Goal: Check status: Check status

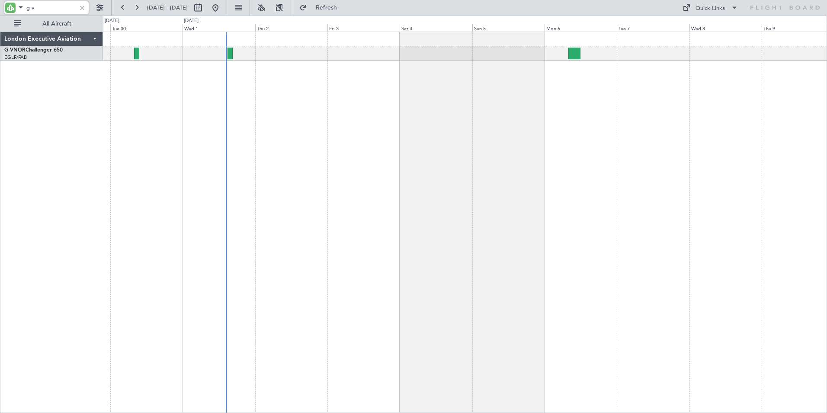
drag, startPoint x: 31, startPoint y: 7, endPoint x: 47, endPoint y: 10, distance: 16.7
click at [47, 10] on input "g-v" at bounding box center [51, 7] width 50 height 13
type input "g-sirs"
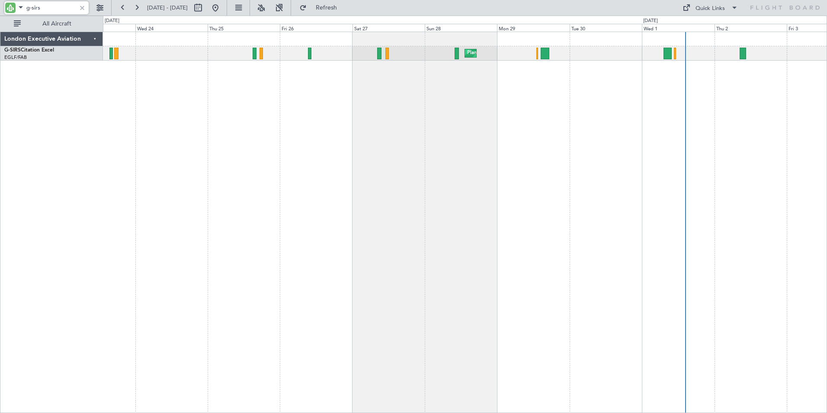
click at [643, 143] on div "Planned Maint [GEOGRAPHIC_DATA] ([GEOGRAPHIC_DATA])" at bounding box center [465, 222] width 724 height 381
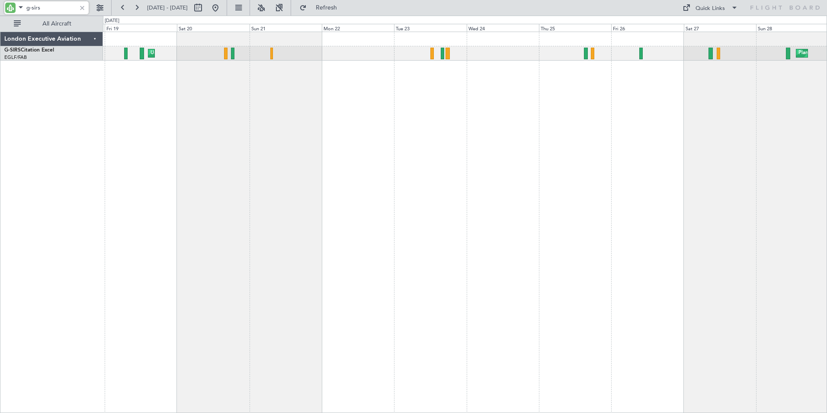
click at [545, 136] on div "Planned Maint [GEOGRAPHIC_DATA] ([GEOGRAPHIC_DATA]) Unplanned Maint [GEOGRAPHIC…" at bounding box center [465, 222] width 724 height 381
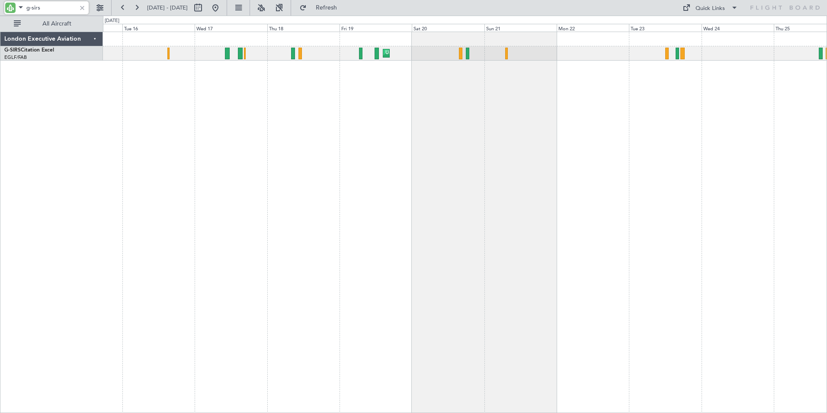
click at [531, 103] on div "Unplanned Maint [GEOGRAPHIC_DATA] ([GEOGRAPHIC_DATA])" at bounding box center [465, 222] width 724 height 381
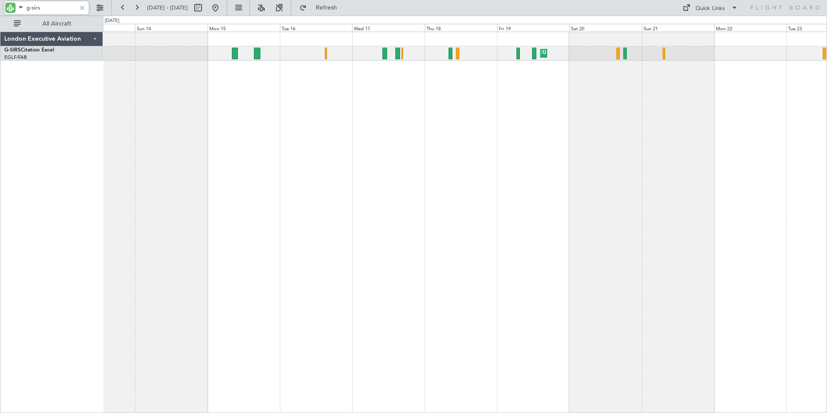
click at [406, 110] on div "Unplanned Maint [GEOGRAPHIC_DATA] ([GEOGRAPHIC_DATA]) Planned Maint [GEOGRAPHIC…" at bounding box center [465, 222] width 724 height 381
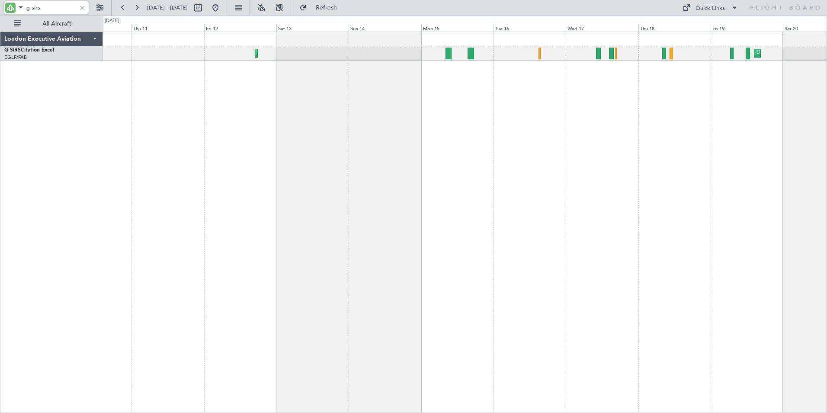
click at [496, 108] on div "Unplanned Maint [GEOGRAPHIC_DATA] ([GEOGRAPHIC_DATA]) Planned Maint [GEOGRAPHIC…" at bounding box center [465, 222] width 724 height 381
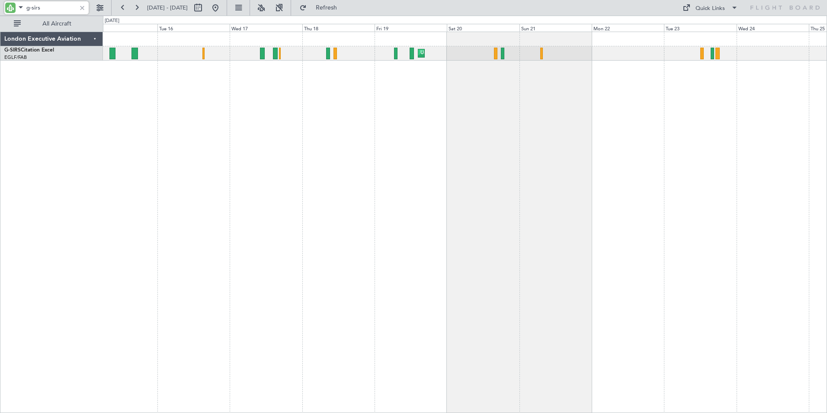
click at [135, 89] on div "Unplanned Maint [GEOGRAPHIC_DATA] ([GEOGRAPHIC_DATA])" at bounding box center [465, 222] width 724 height 381
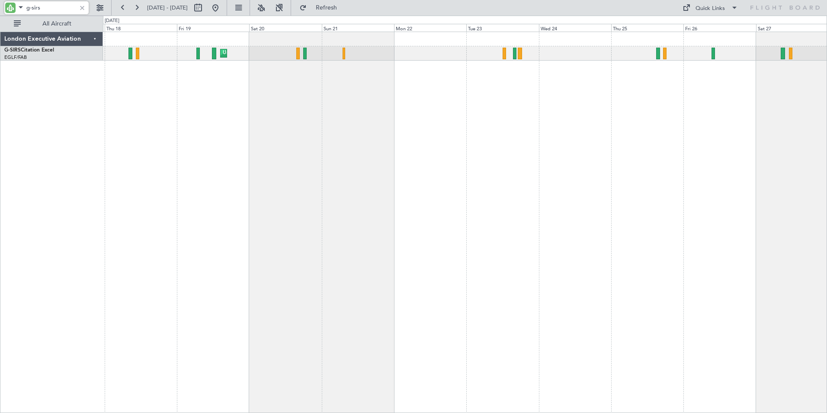
click at [230, 87] on div "Unplanned Maint [GEOGRAPHIC_DATA] ([GEOGRAPHIC_DATA]) Planned Maint [GEOGRAPHIC…" at bounding box center [465, 222] width 724 height 381
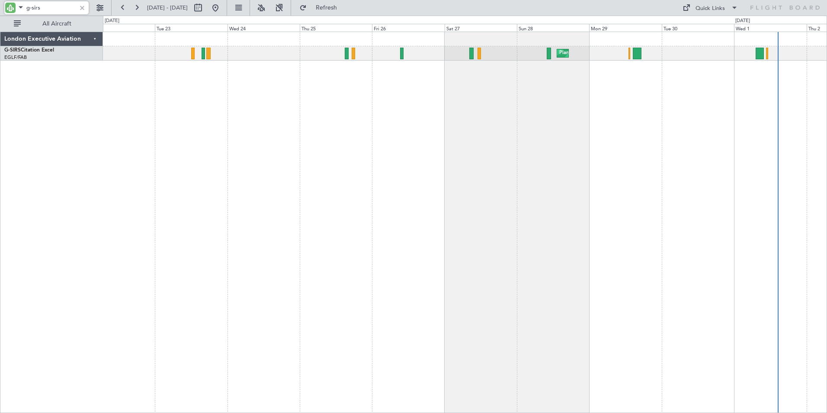
click at [329, 89] on div "Planned Maint [GEOGRAPHIC_DATA] ([GEOGRAPHIC_DATA])" at bounding box center [465, 222] width 724 height 381
